Goal: Find specific page/section: Find specific page/section

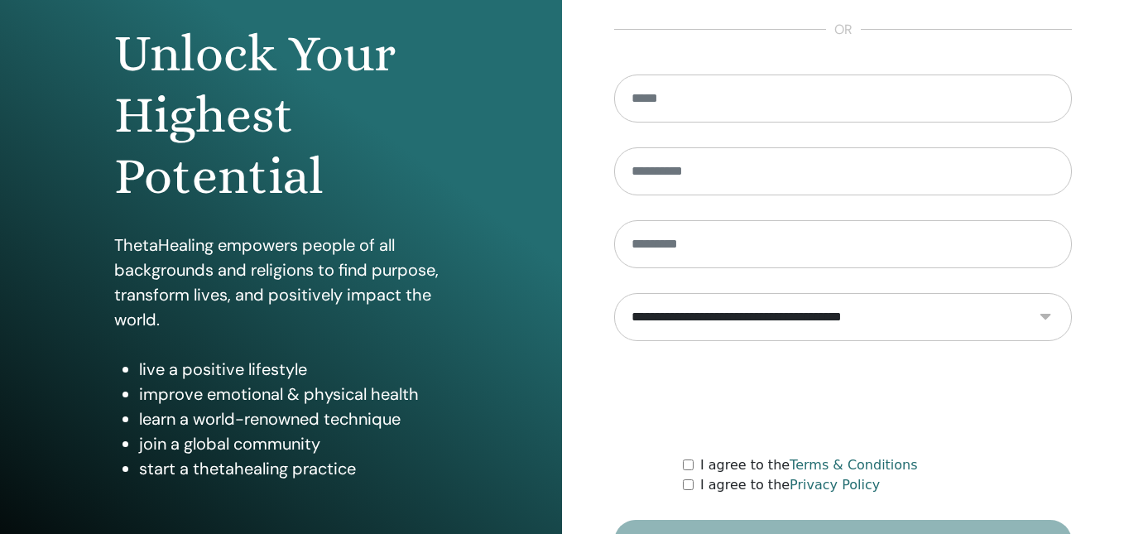
scroll to position [261, 0]
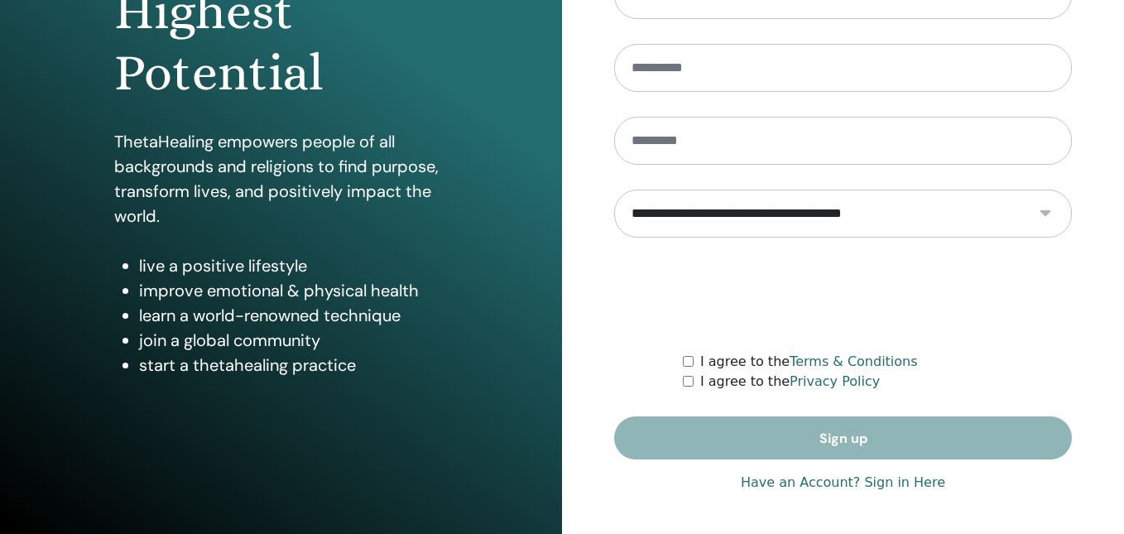
click at [774, 483] on link "Have an Account? Sign in Here" at bounding box center [843, 483] width 204 height 20
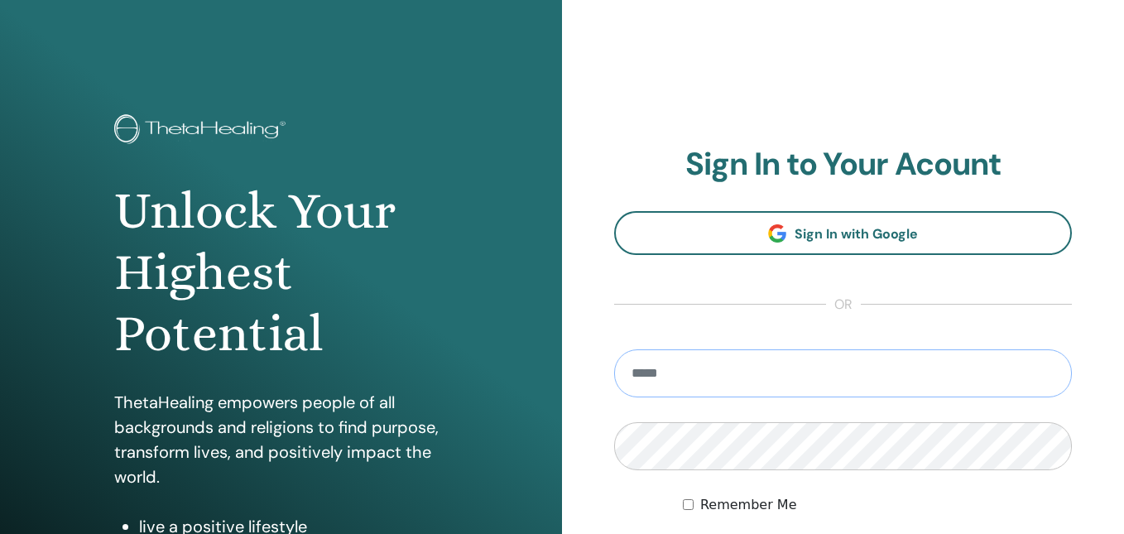
click at [689, 352] on input "email" at bounding box center [843, 373] width 458 height 48
type input "**********"
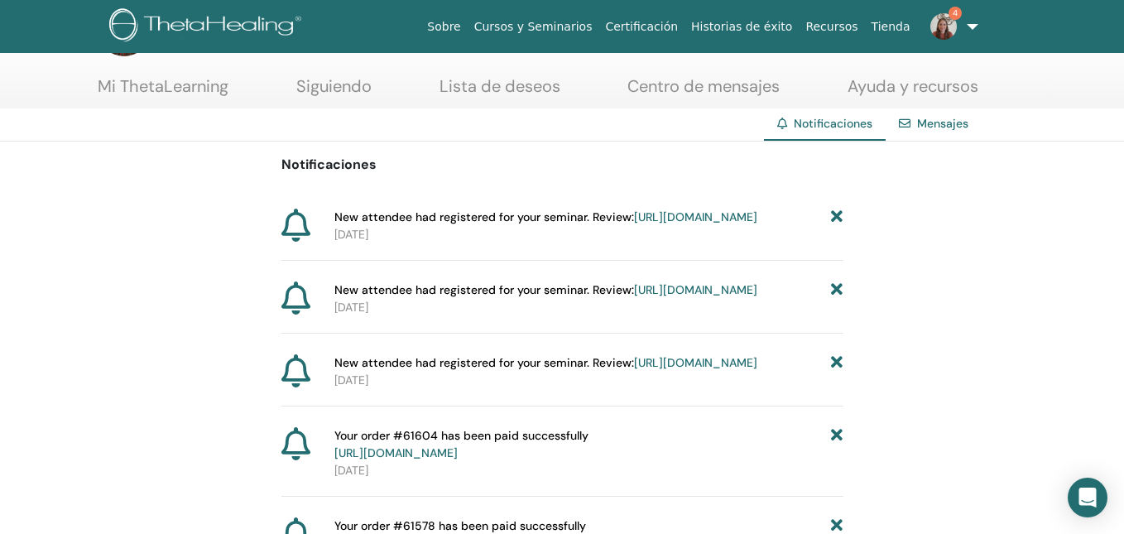
scroll to position [74, 0]
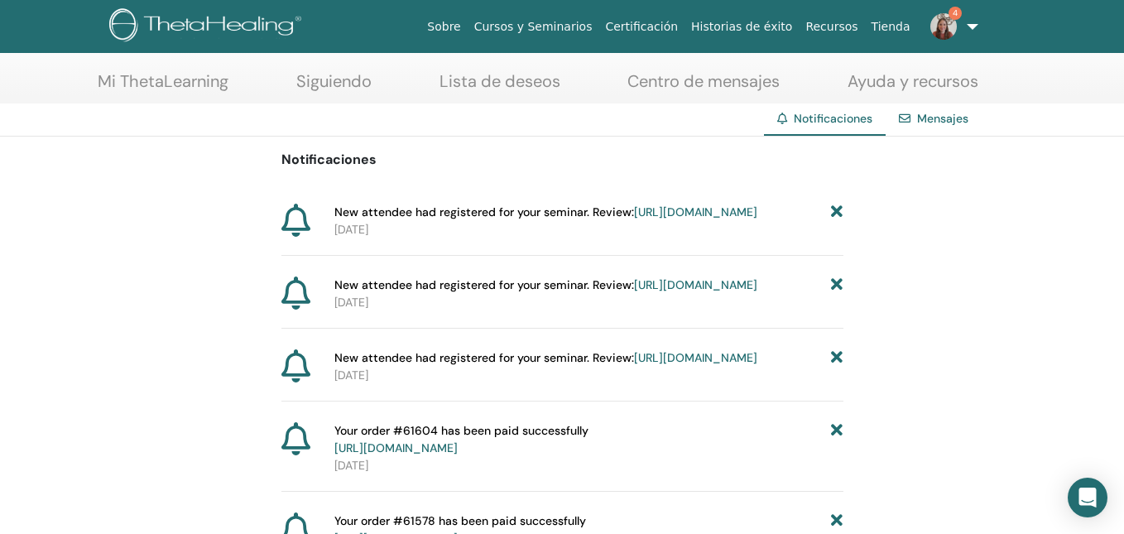
click at [665, 365] on link "https://member.thetahealing.com/instructor/seminar/374233/attendees" at bounding box center [695, 357] width 123 height 15
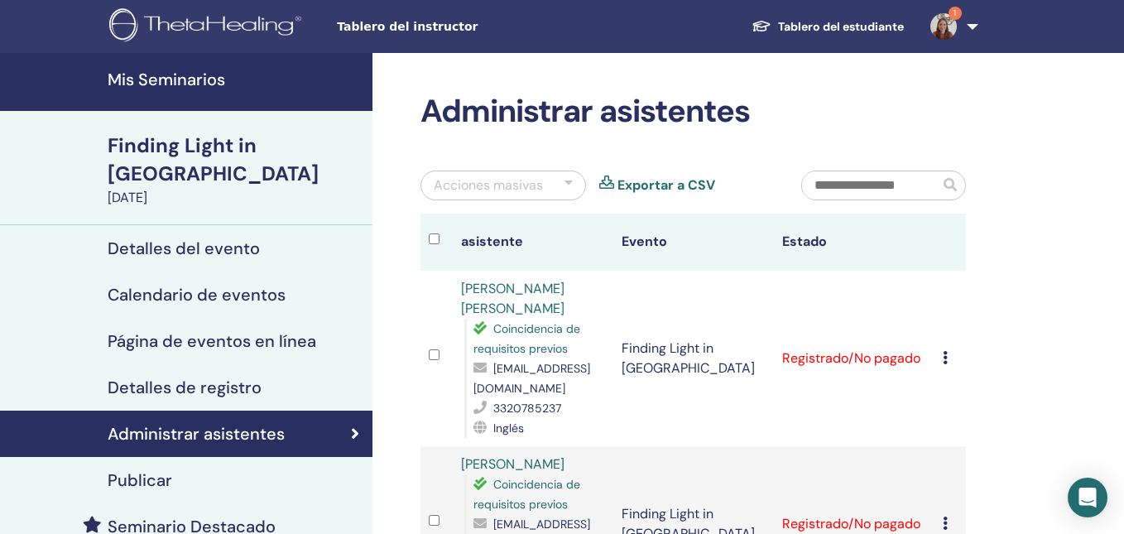
click at [184, 79] on h4 "Mis Seminarios" at bounding box center [235, 80] width 255 height 20
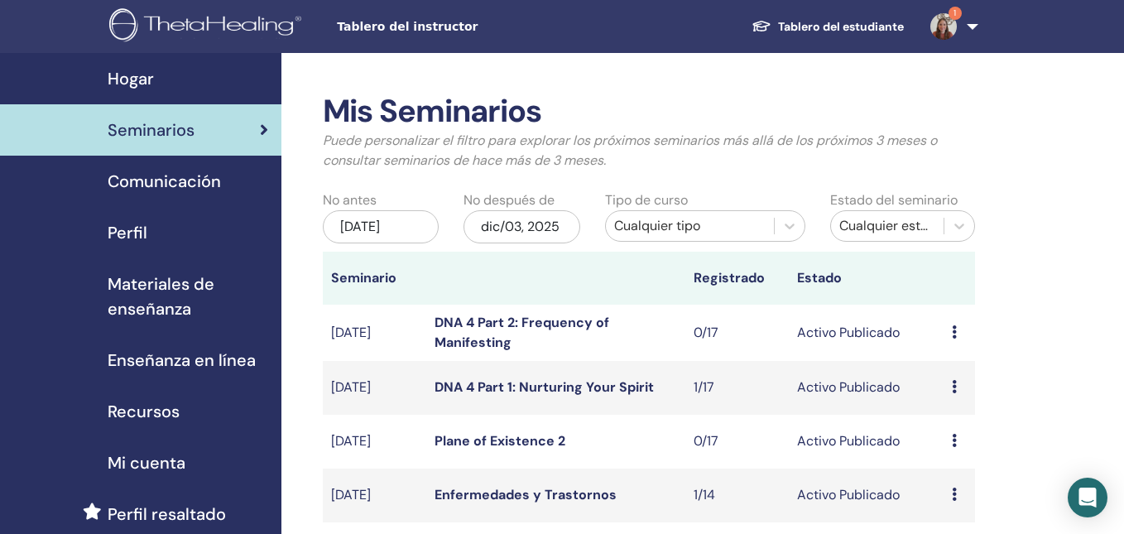
click at [947, 30] on img at bounding box center [943, 26] width 26 height 26
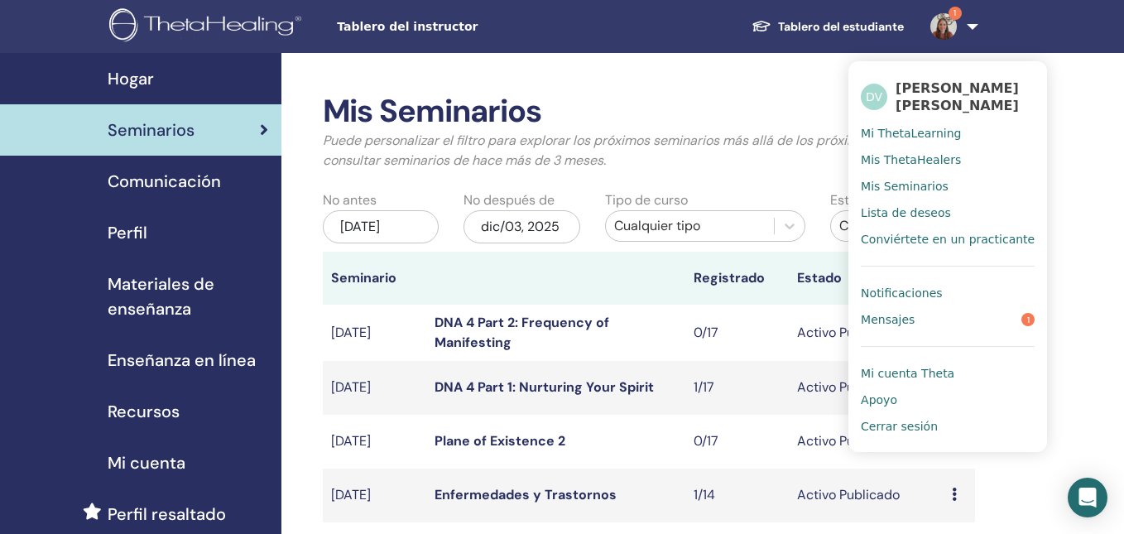
click at [929, 325] on link "Mensajes 1" at bounding box center [948, 319] width 174 height 26
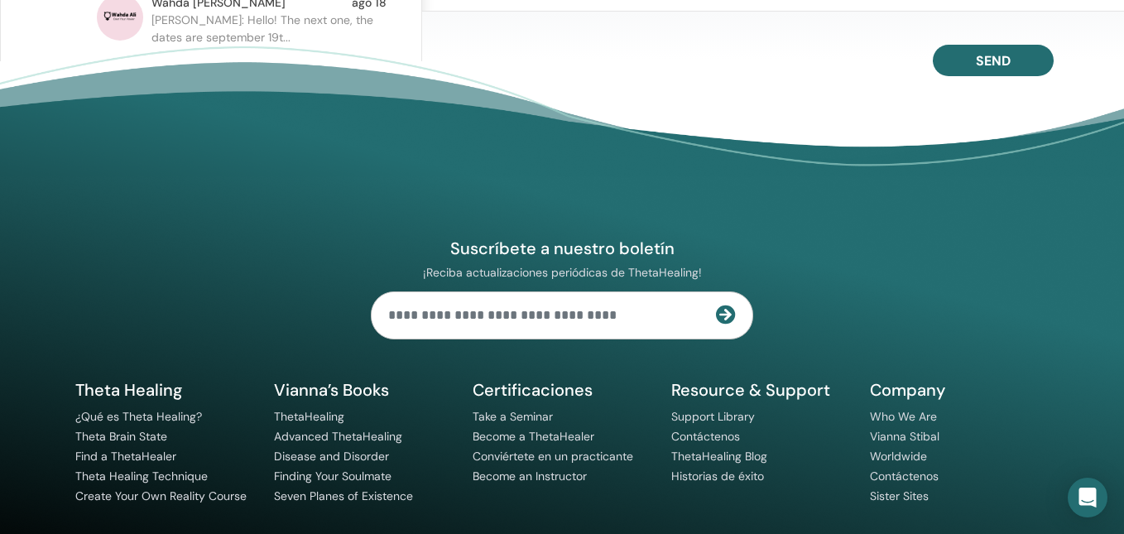
scroll to position [571, 0]
